Goal: Navigation & Orientation: Find specific page/section

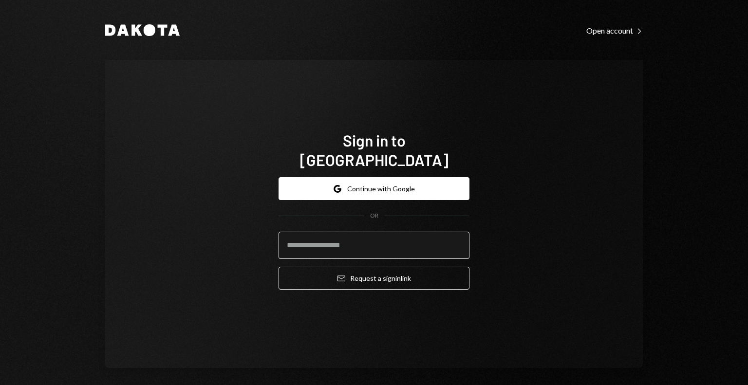
click at [332, 234] on input "email" at bounding box center [373, 245] width 191 height 27
type input "**********"
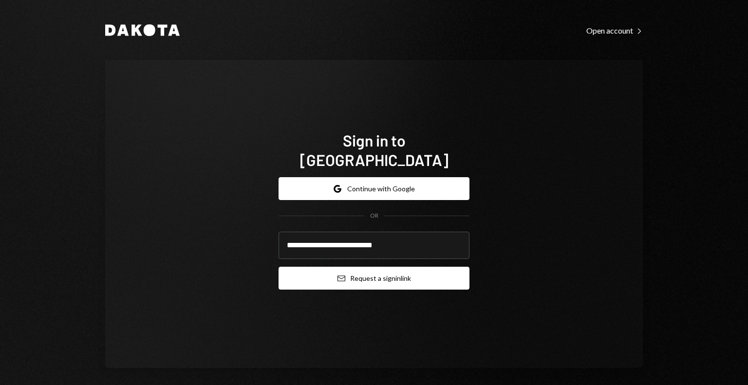
click at [352, 267] on button "Email Request a sign in link" at bounding box center [373, 278] width 191 height 23
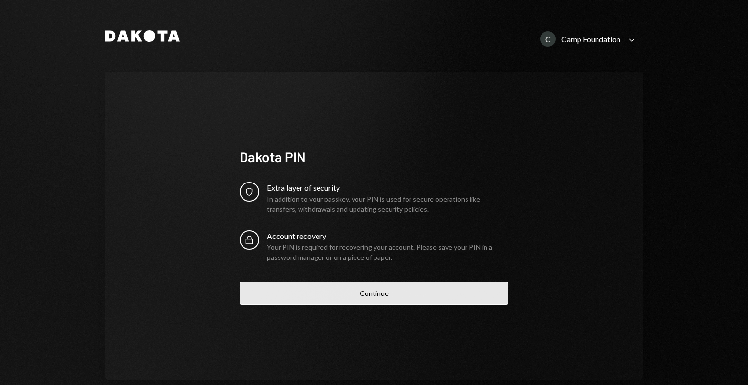
click at [309, 291] on button "Continue" at bounding box center [373, 293] width 269 height 23
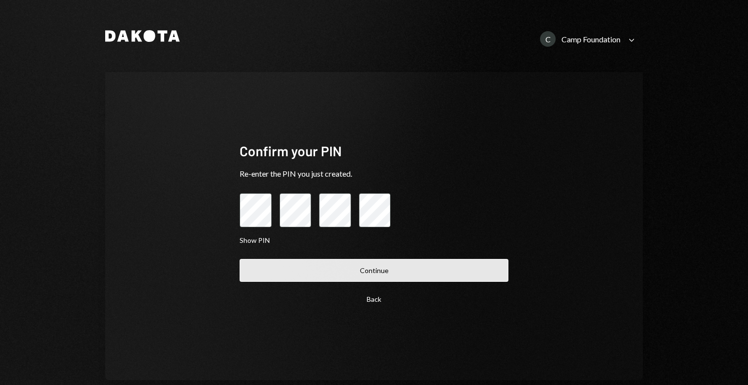
click at [265, 270] on button "Continue" at bounding box center [373, 270] width 269 height 23
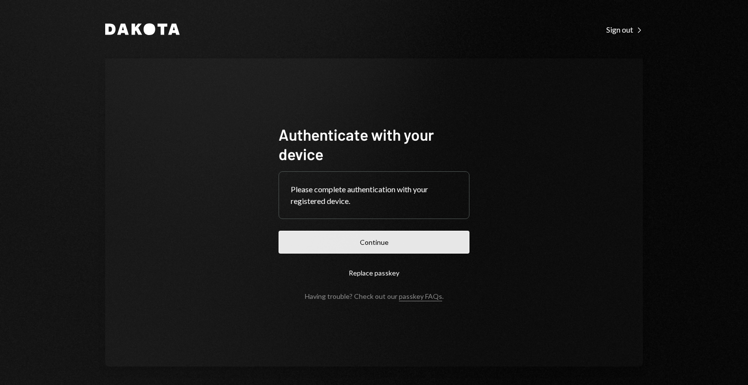
click at [322, 245] on button "Continue" at bounding box center [373, 242] width 191 height 23
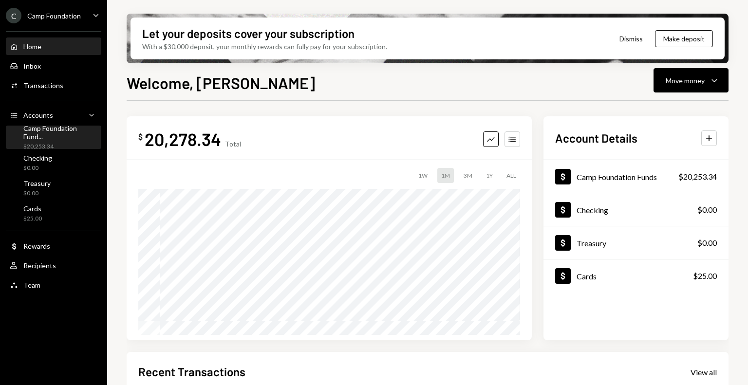
click at [66, 134] on div "Camp Foundation Fund..." at bounding box center [60, 132] width 74 height 17
